Goal: Navigation & Orientation: Find specific page/section

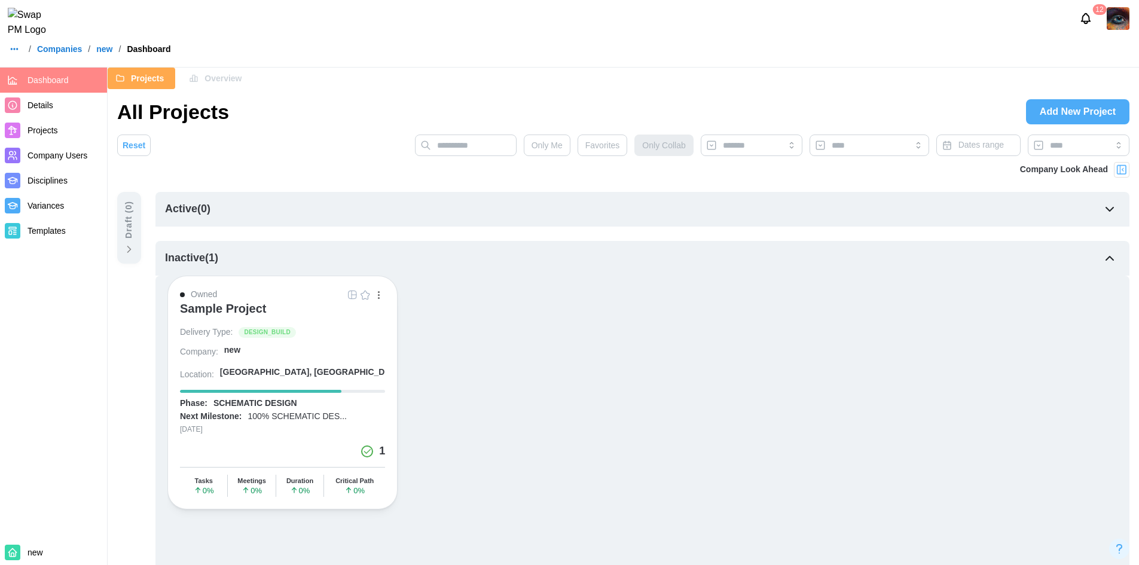
click at [42, 109] on span "Details" at bounding box center [40, 105] width 26 height 10
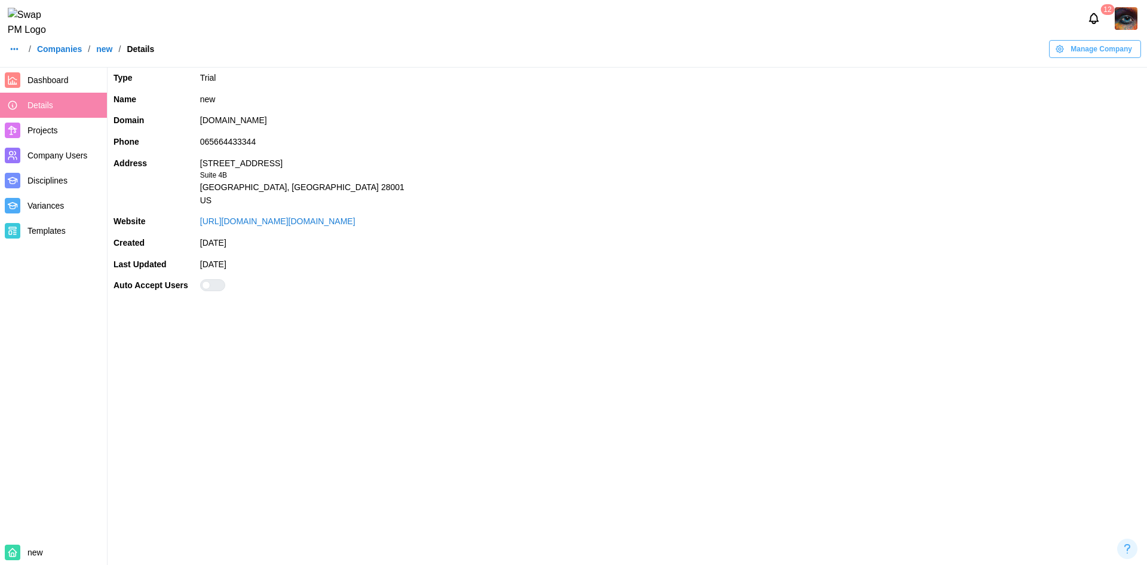
click at [54, 53] on link "Companies" at bounding box center [59, 49] width 45 height 8
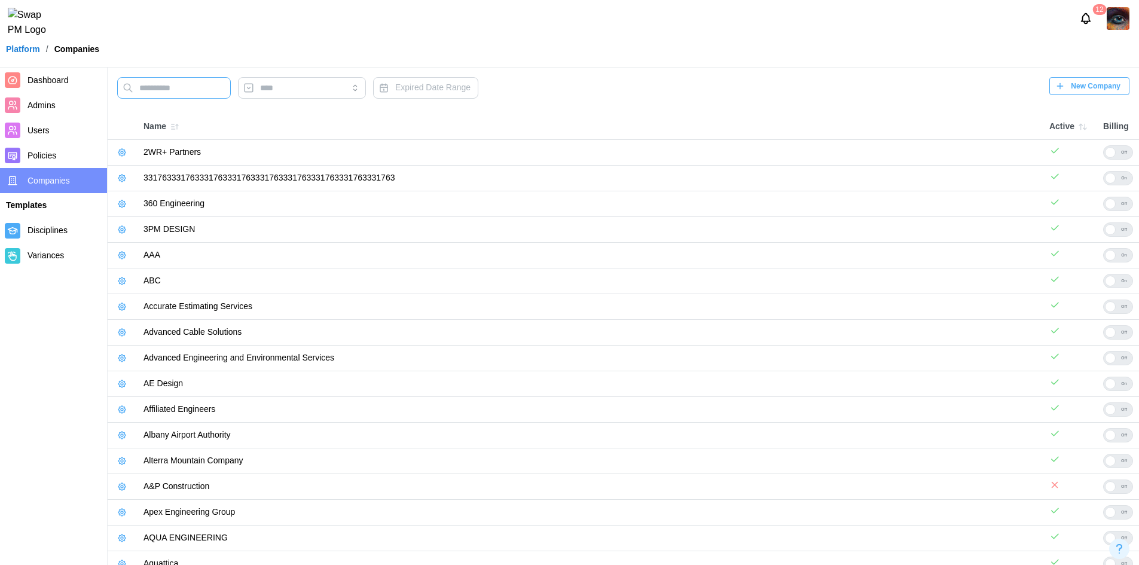
click at [205, 88] on input "text" at bounding box center [174, 88] width 114 height 22
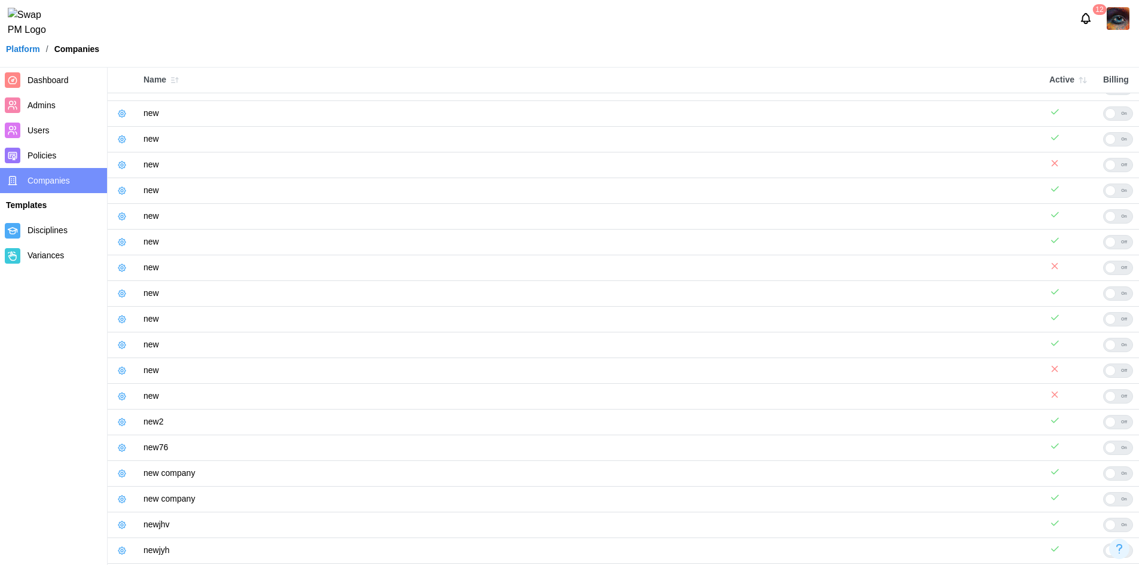
scroll to position [179, 0]
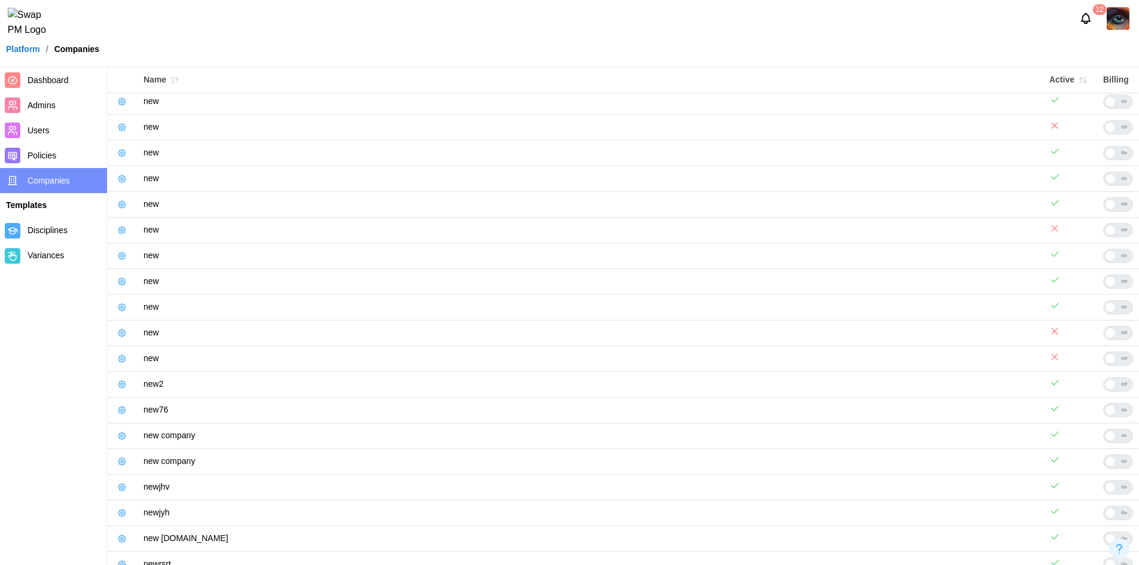
type input "***"
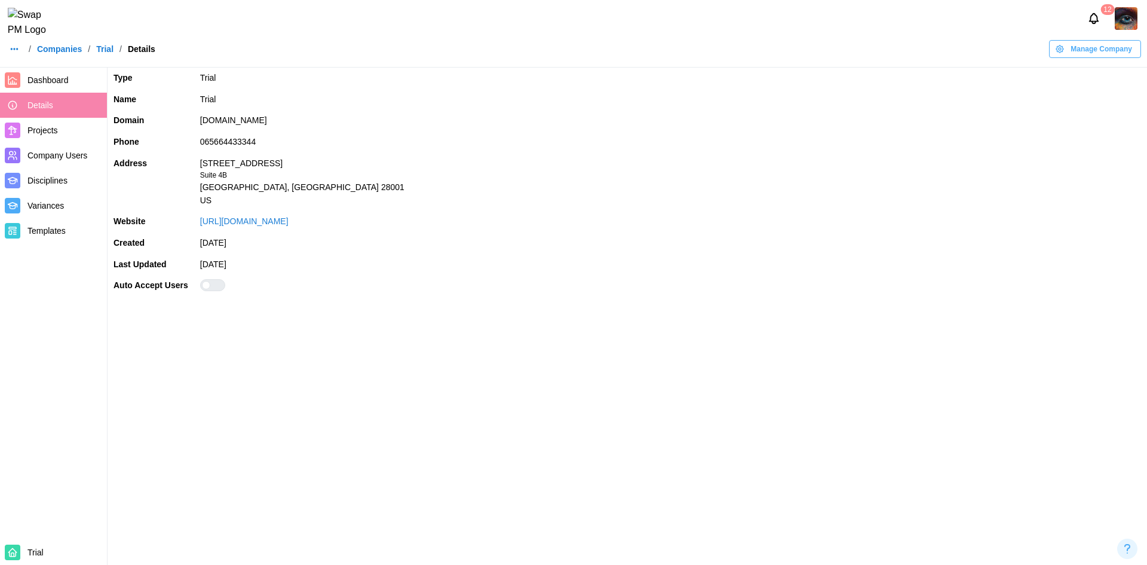
click at [210, 288] on div at bounding box center [217, 285] width 14 height 11
click at [210, 284] on div at bounding box center [217, 285] width 14 height 11
click at [207, 284] on label at bounding box center [670, 285] width 941 height 12
click at [207, 284] on div at bounding box center [206, 285] width 8 height 8
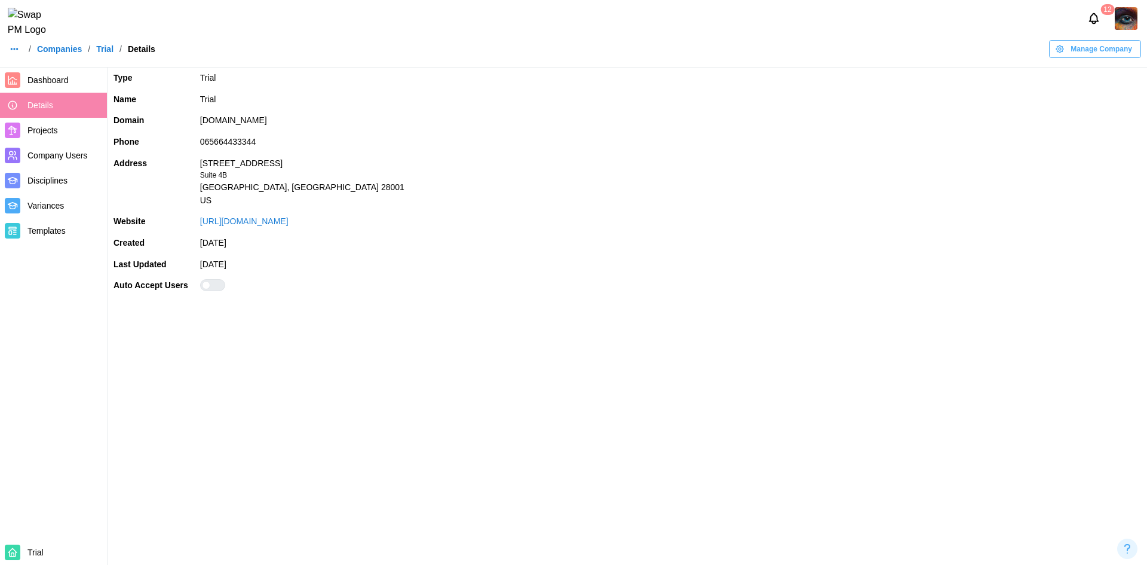
click at [675, 433] on main "Type Trial Name Trial Domain guerrillamailblock.com Phone 065664433344 Address …" at bounding box center [573, 282] width 1147 height 565
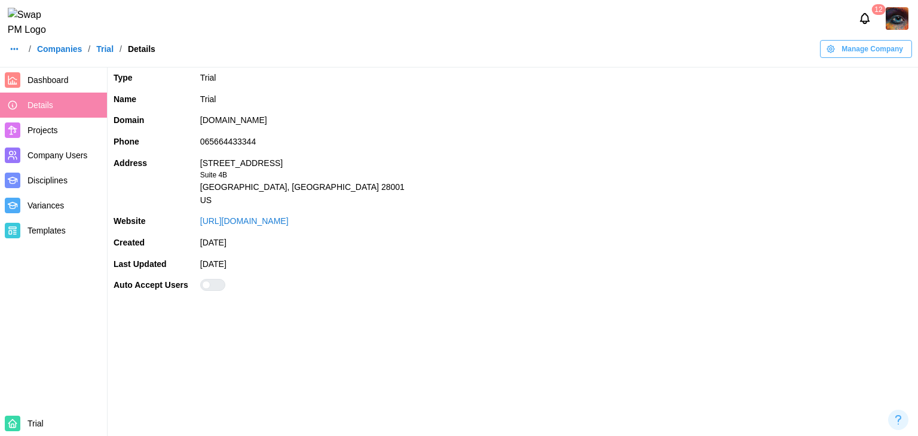
click at [13, 54] on icon "button" at bounding box center [15, 49] width 10 height 10
click at [26, 74] on link "Dashboard" at bounding box center [38, 82] width 58 height 25
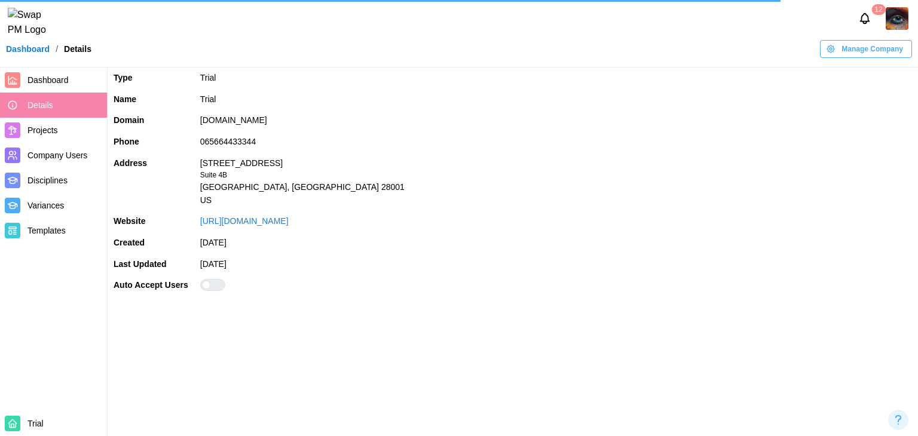
click at [42, 53] on link "Dashboard" at bounding box center [28, 49] width 44 height 8
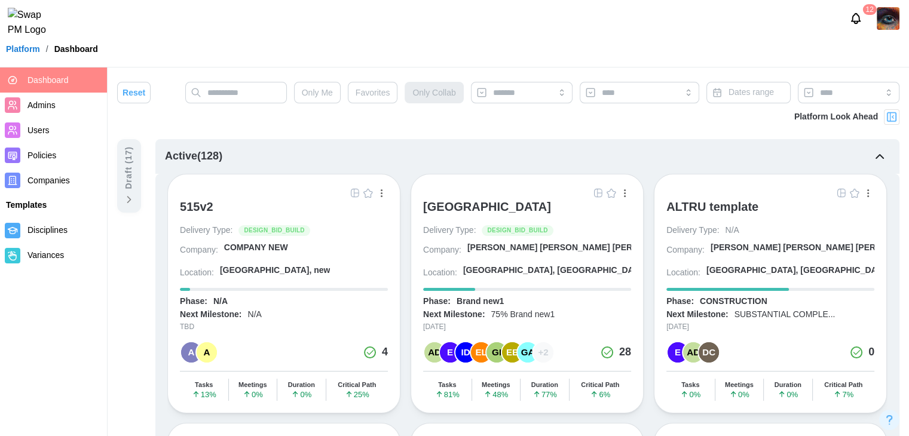
drag, startPoint x: 325, startPoint y: 158, endPoint x: 424, endPoint y: 156, distance: 98.6
click at [325, 158] on div "Active ( 128 )" at bounding box center [527, 156] width 744 height 35
click at [466, 204] on div "[GEOGRAPHIC_DATA]" at bounding box center [487, 207] width 128 height 14
click at [598, 192] on img "button" at bounding box center [598, 193] width 10 height 10
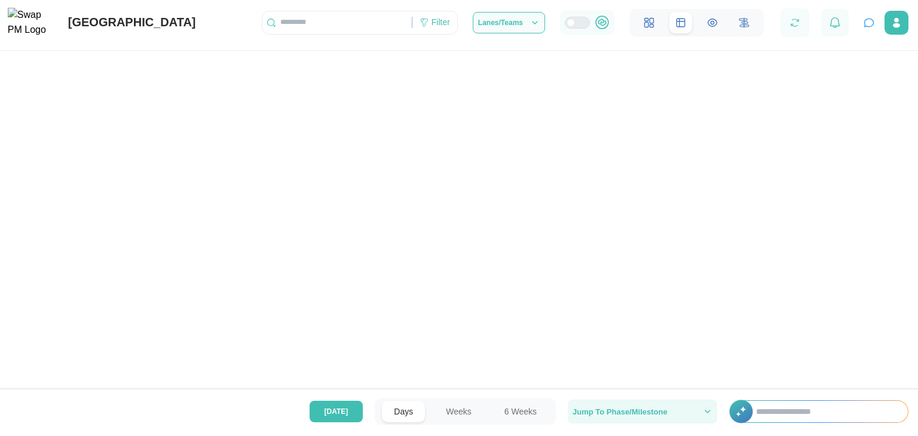
click at [701, 409] on div "Jump To Phase/Milestone" at bounding box center [643, 412] width 140 height 10
click at [576, 26] on div at bounding box center [582, 22] width 14 height 11
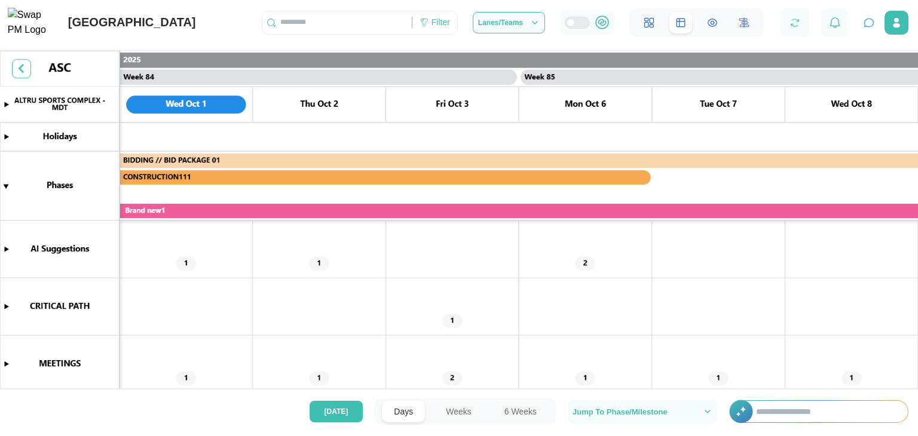
scroll to position [0, 55492]
